Goal: Task Accomplishment & Management: Use online tool/utility

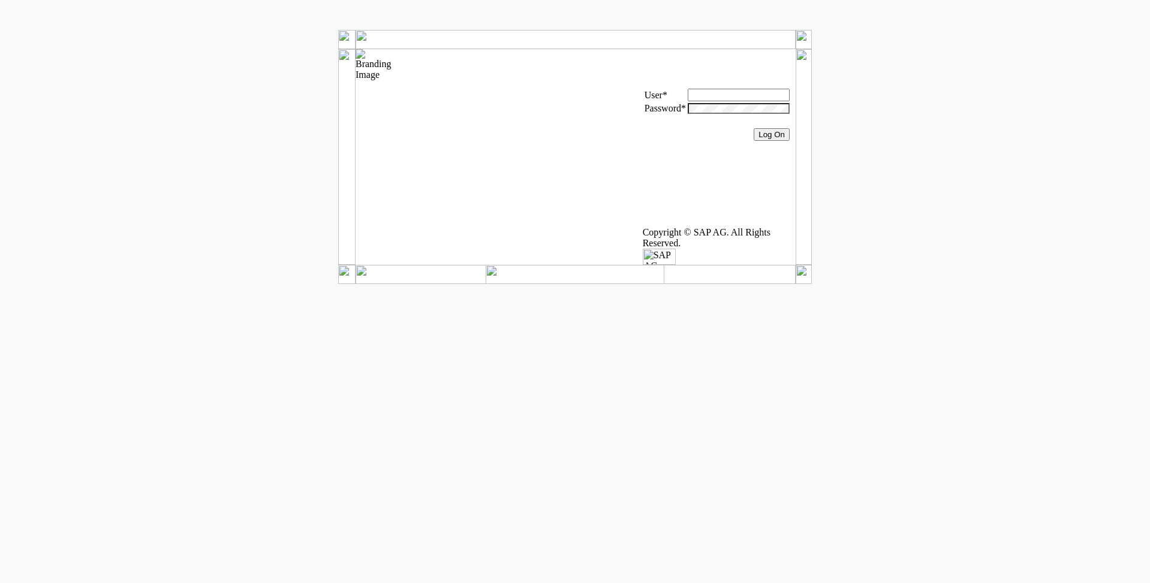
click at [688, 101] on input "text" at bounding box center [739, 95] width 102 height 13
click at [753, 128] on input "Log On" at bounding box center [771, 134] width 36 height 13
type input "Administrator"
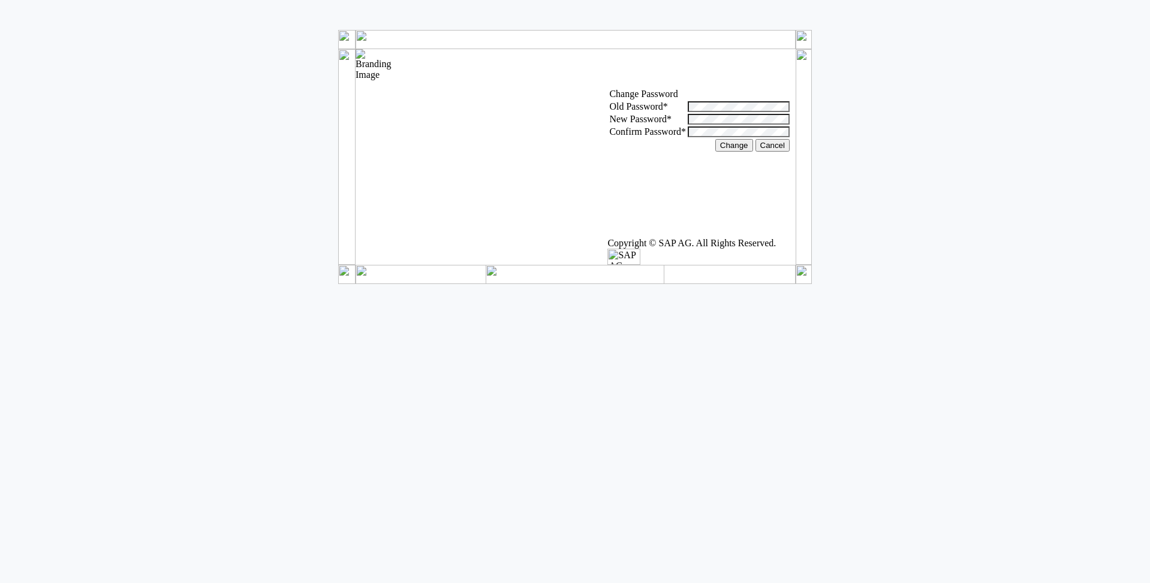
click at [609, 111] on label "Old Password *" at bounding box center [638, 106] width 58 height 10
drag, startPoint x: 759, startPoint y: 50, endPoint x: 764, endPoint y: 91, distance: 41.0
click at [759, 49] on div at bounding box center [701, 49] width 188 height 0
click at [791, 112] on td at bounding box center [792, 106] width 2 height 11
click at [770, 69] on div at bounding box center [701, 69] width 185 height 0
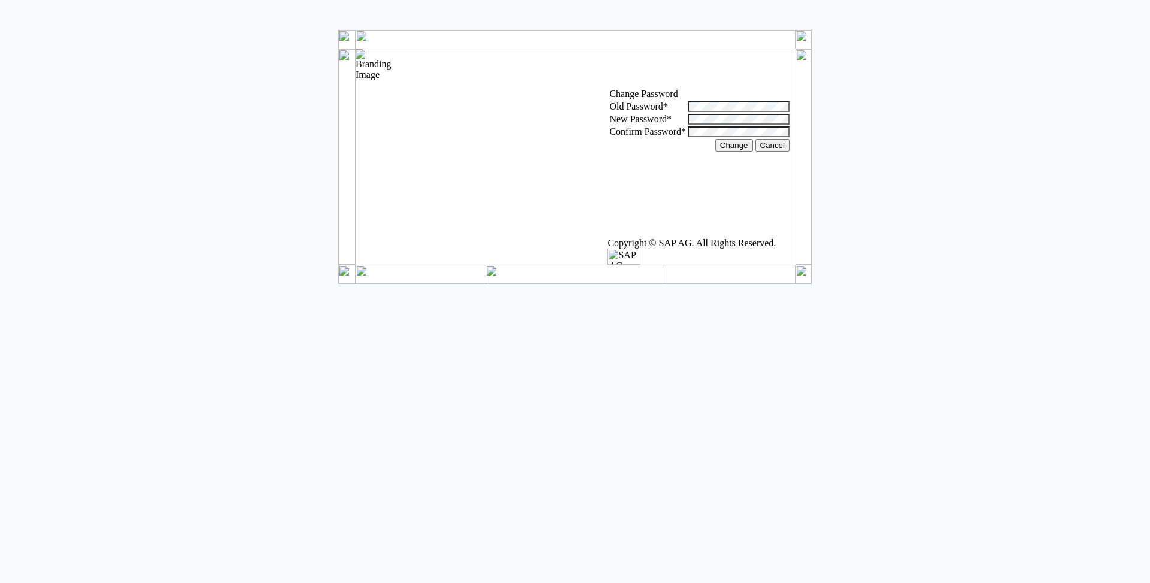
click at [715, 152] on input "Change" at bounding box center [734, 145] width 38 height 13
click at [768, 87] on td "New password invalid. Include no more than 14 characters You must change your p…" at bounding box center [701, 69] width 185 height 36
click at [715, 152] on input "Change" at bounding box center [734, 145] width 38 height 13
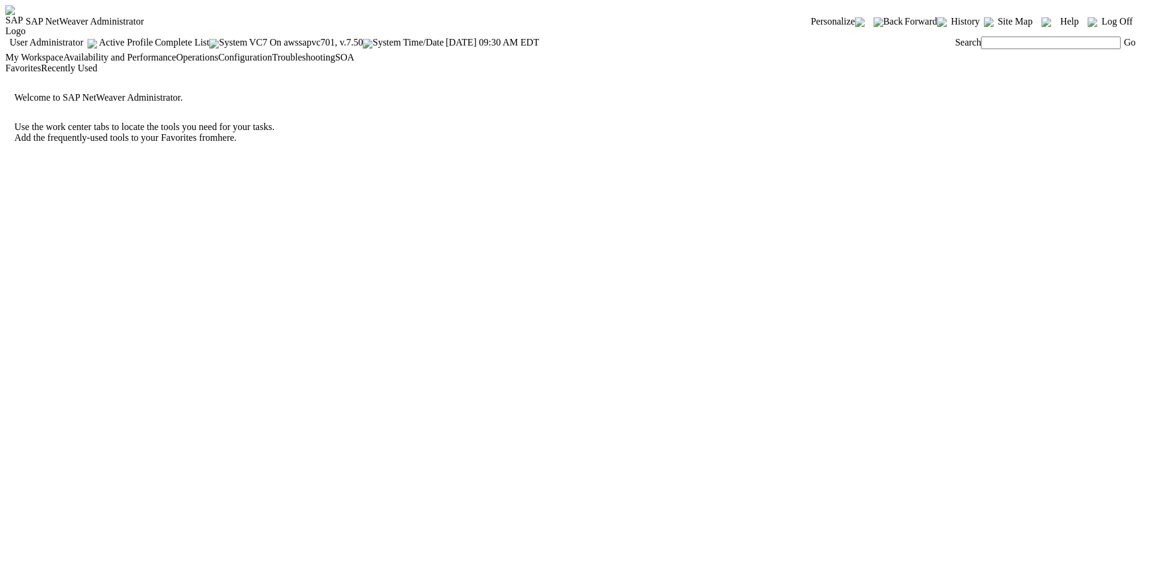
drag, startPoint x: 206, startPoint y: 56, endPoint x: 252, endPoint y: 61, distance: 46.4
click at [252, 61] on div "My Workspace Availability and Performance Operations Configuration Troubleshoot…" at bounding box center [574, 57] width 1139 height 11
click at [252, 56] on span "Configuration" at bounding box center [245, 57] width 54 height 10
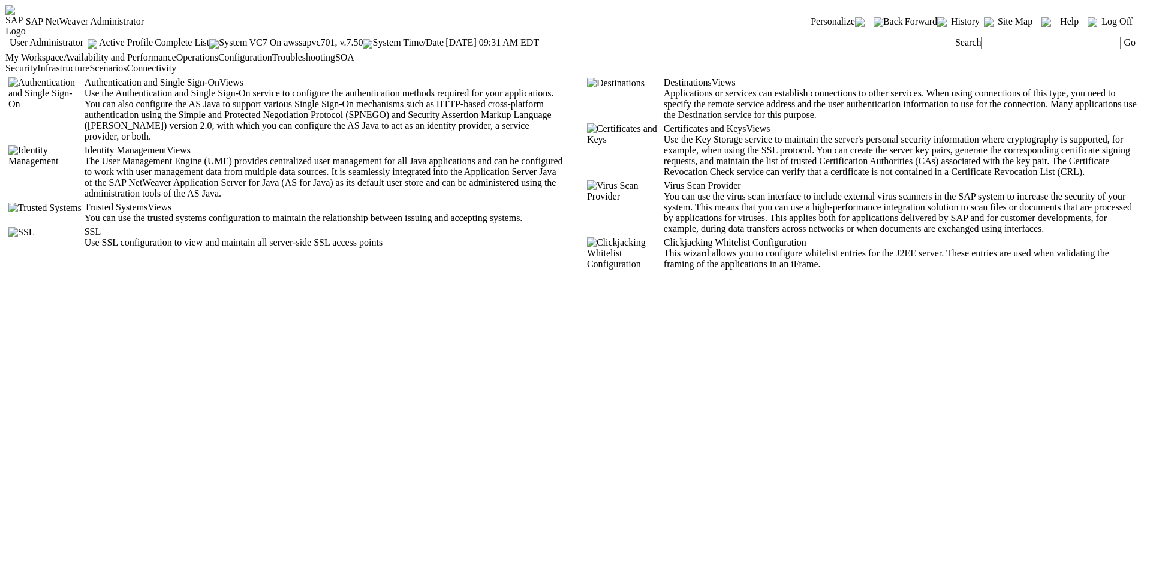
click at [77, 73] on span "Infrastructure" at bounding box center [63, 68] width 52 height 10
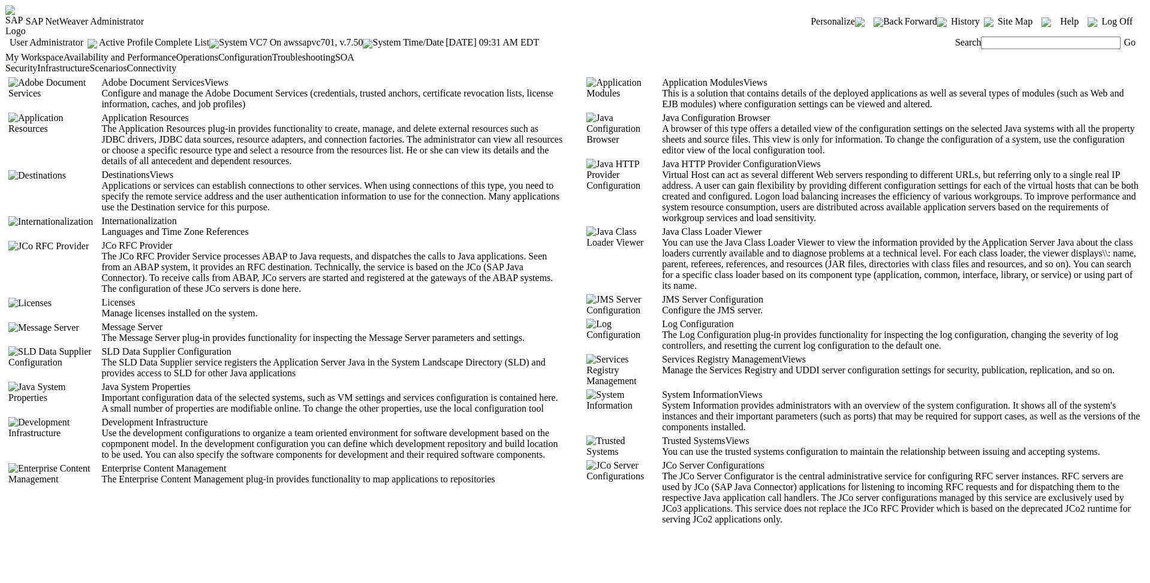
click at [101, 297] on span "Licenses" at bounding box center [118, 302] width 34 height 10
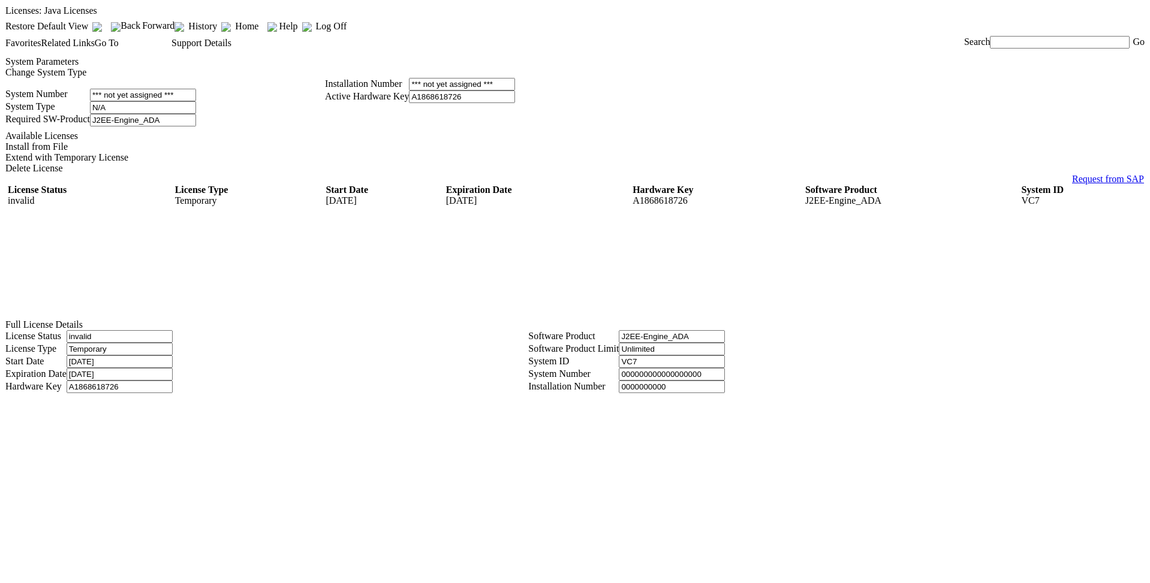
click at [49, 152] on div "Install from File" at bounding box center [574, 146] width 1138 height 11
click at [518, 267] on input "file" at bounding box center [579, 273] width 152 height 13
type input "C:\fakepath\VC7.txt"
click at [508, 289] on div "Add" at bounding box center [579, 290] width 152 height 11
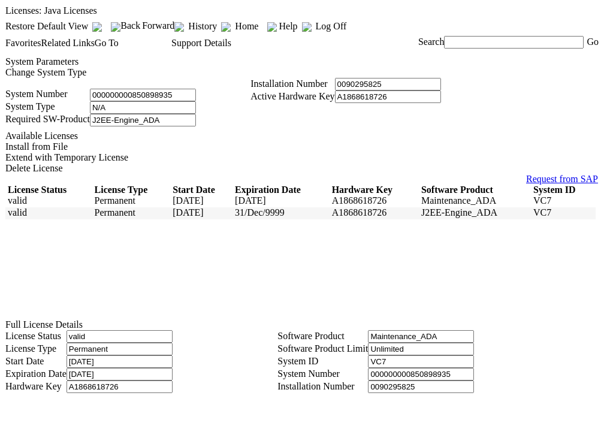
click at [444, 207] on span "J2EE-Engine_ADA" at bounding box center [459, 212] width 76 height 10
click at [347, 21] on span "Log Off" at bounding box center [331, 26] width 31 height 10
